Goal: Task Accomplishment & Management: Use online tool/utility

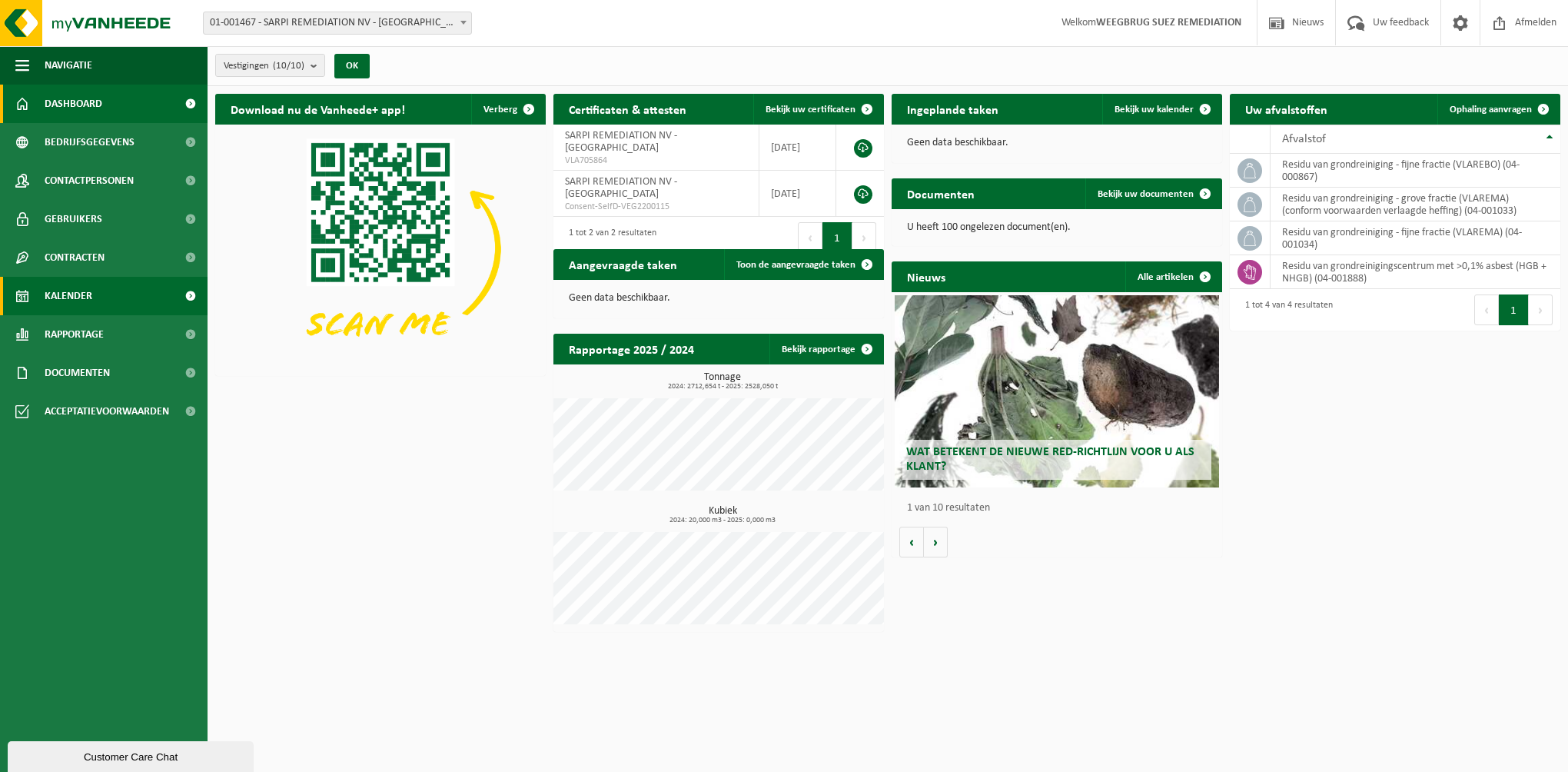
click at [80, 299] on span "Kalender" at bounding box center [69, 296] width 48 height 38
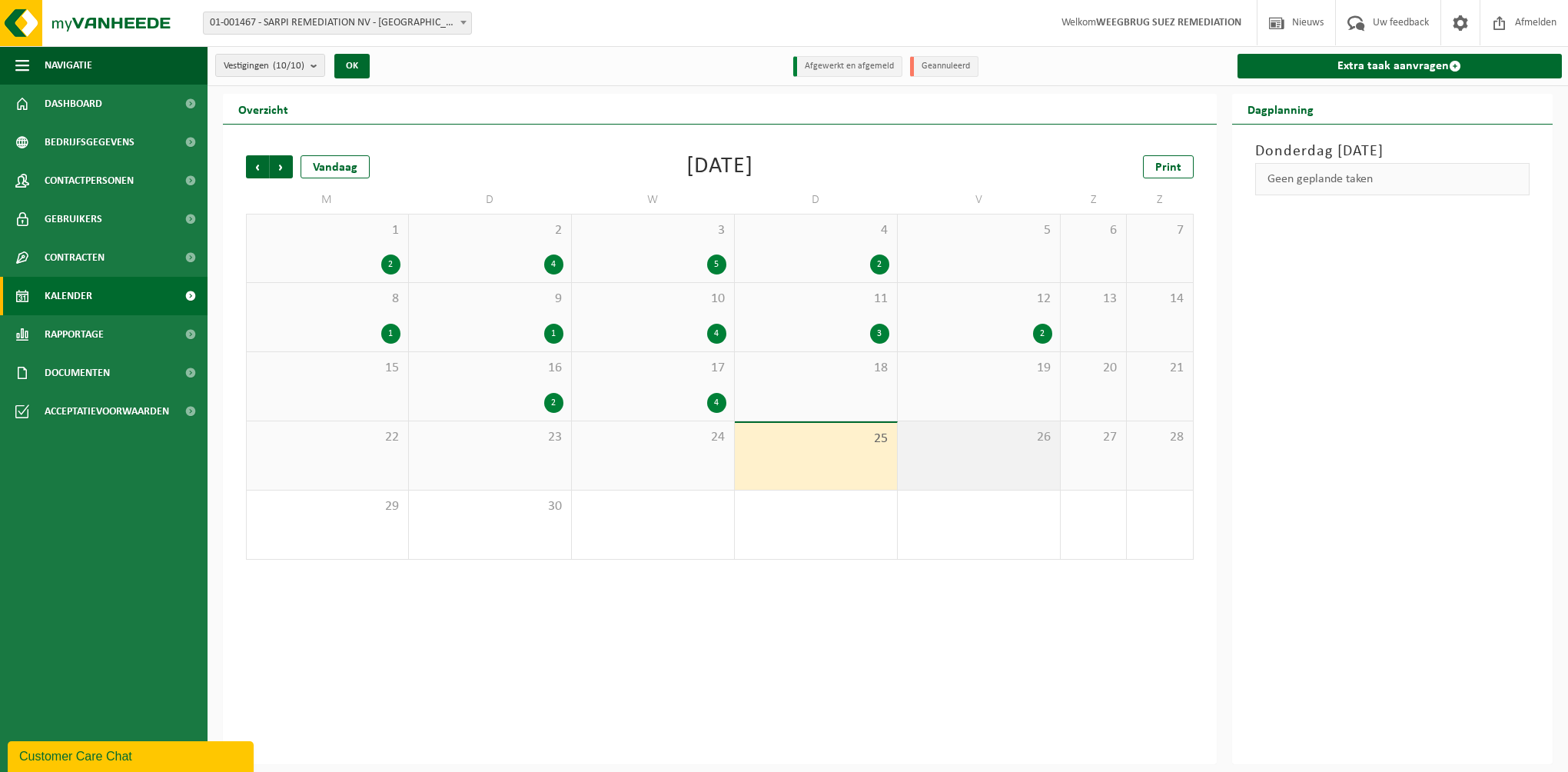
click at [1018, 464] on div "26" at bounding box center [979, 455] width 162 height 68
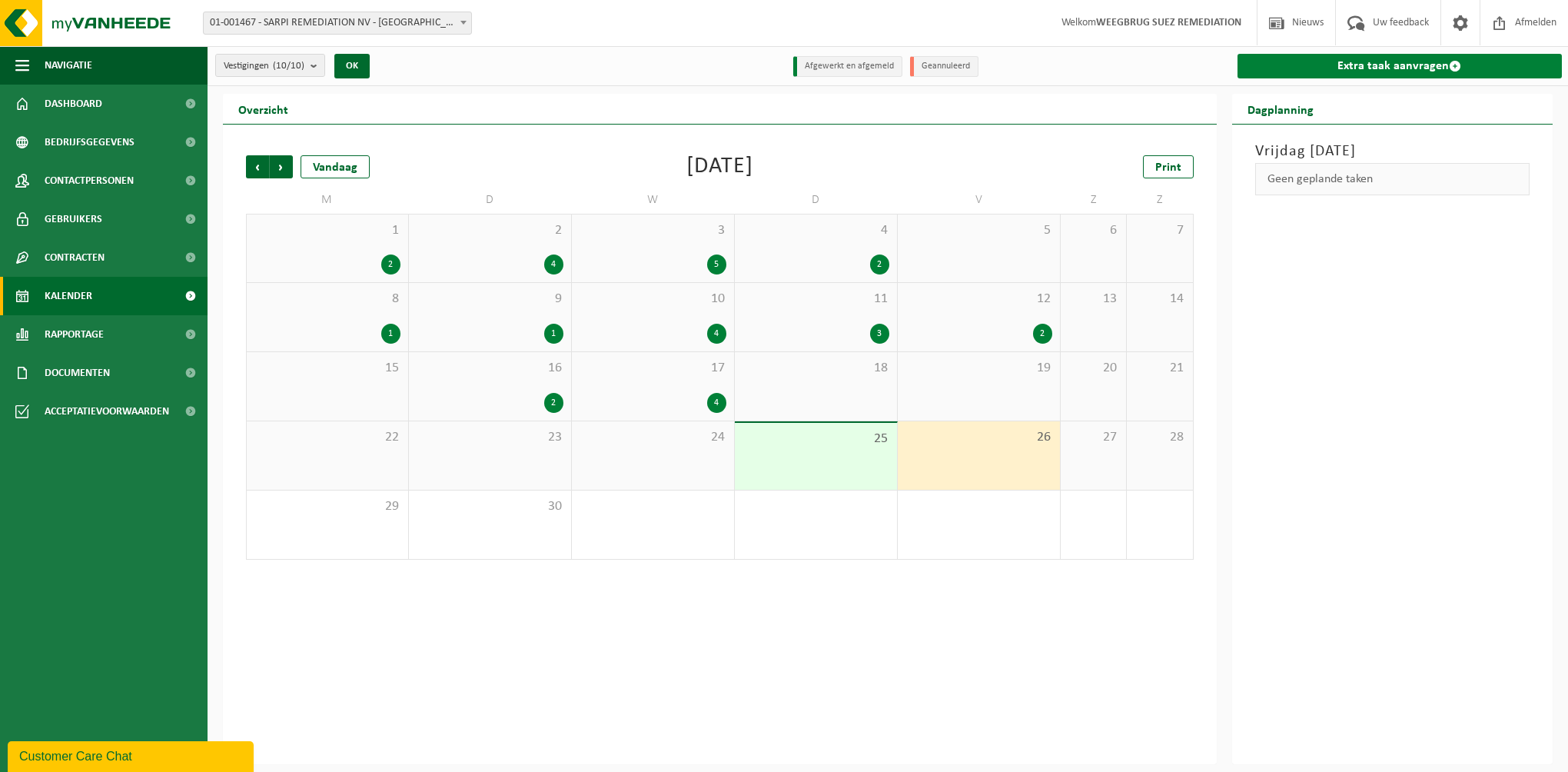
click at [1368, 71] on link "Extra taak aanvragen" at bounding box center [1399, 66] width 325 height 25
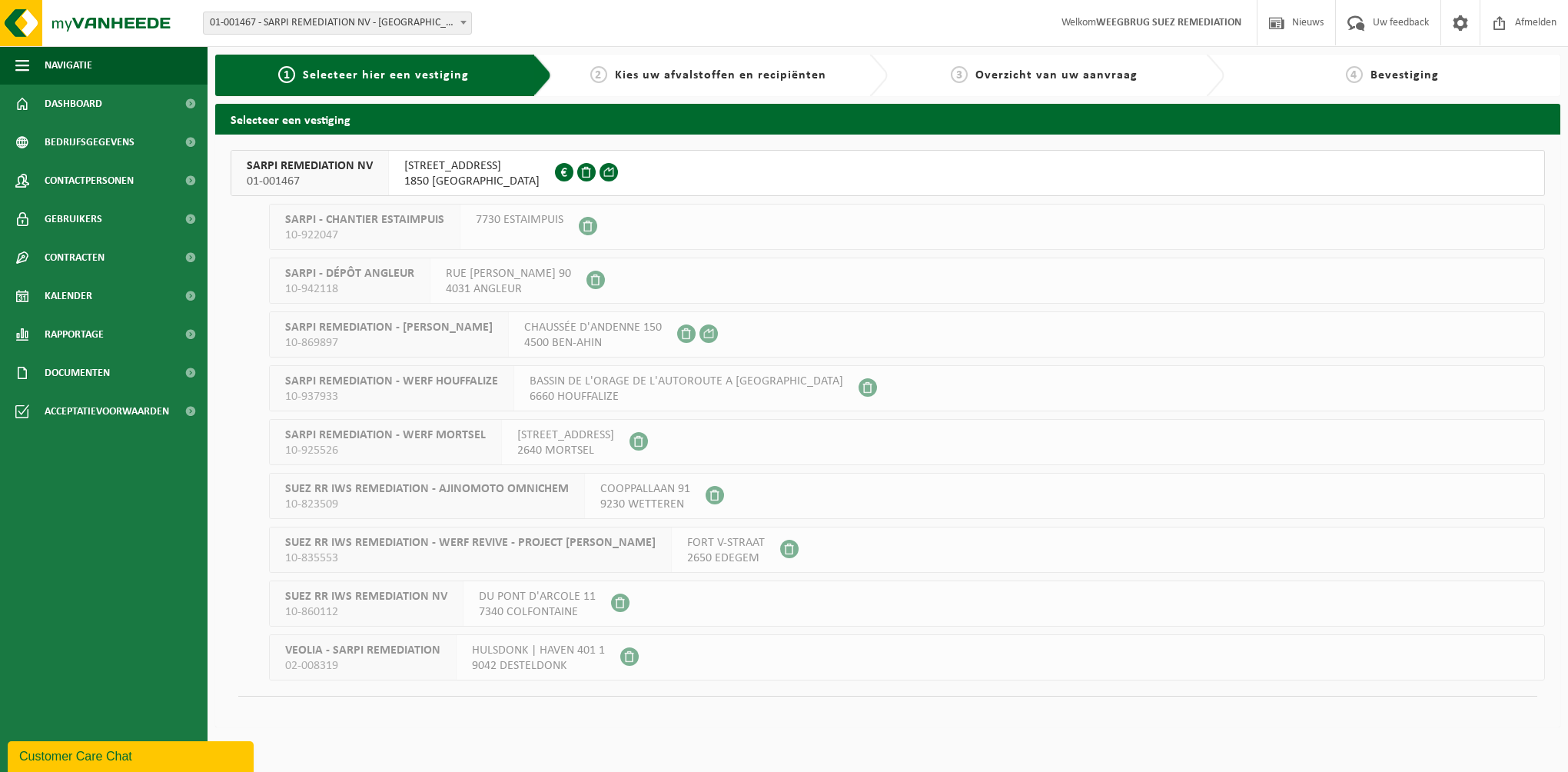
click at [311, 172] on span "SARPI REMEDIATION NV" at bounding box center [310, 165] width 126 height 15
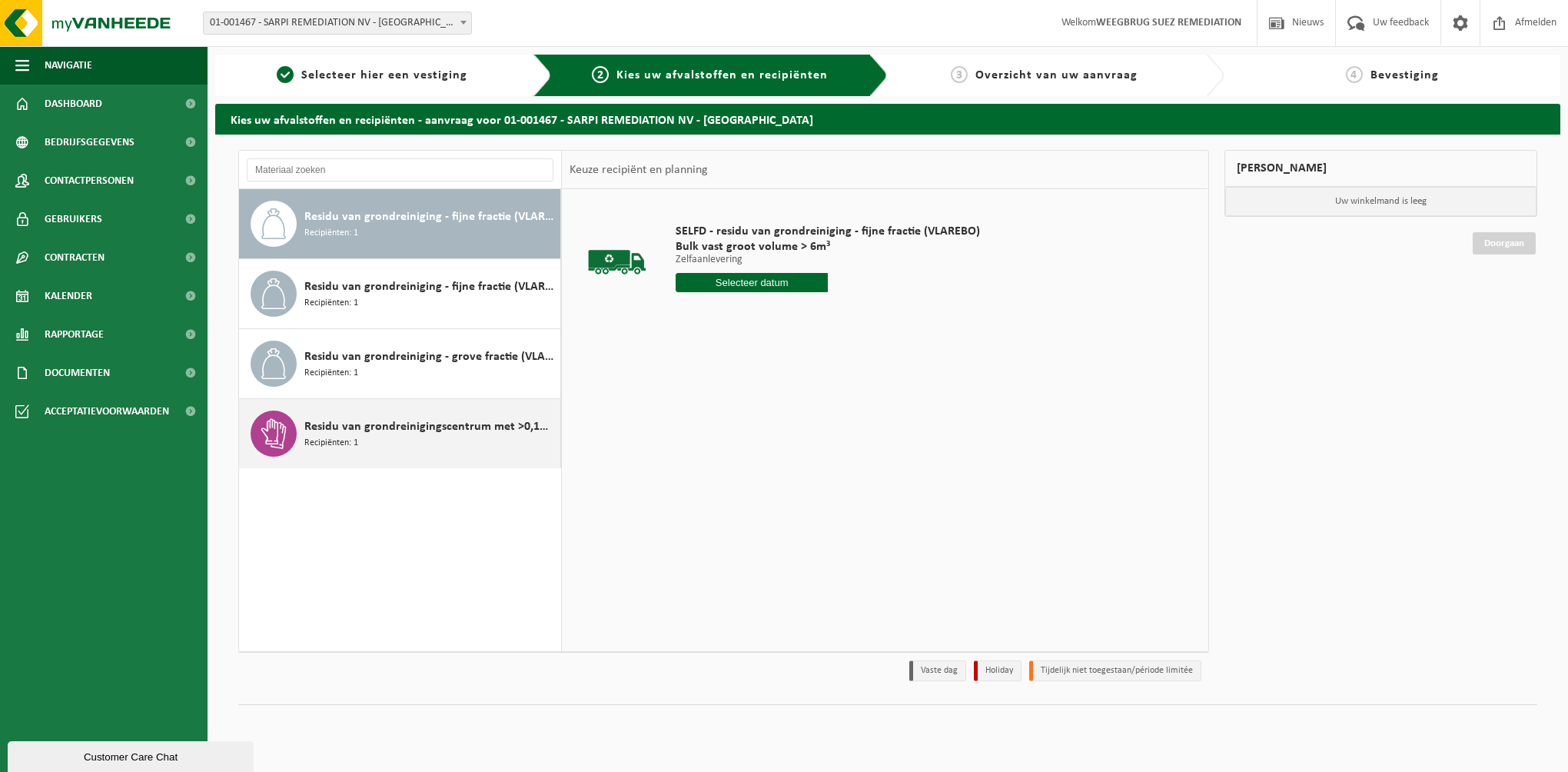
click at [397, 433] on span "Residu van grondreinigingscentrum met >0,1% asbest (HGB + NHGB)" at bounding box center [430, 426] width 252 height 18
